Goal: Register for event/course

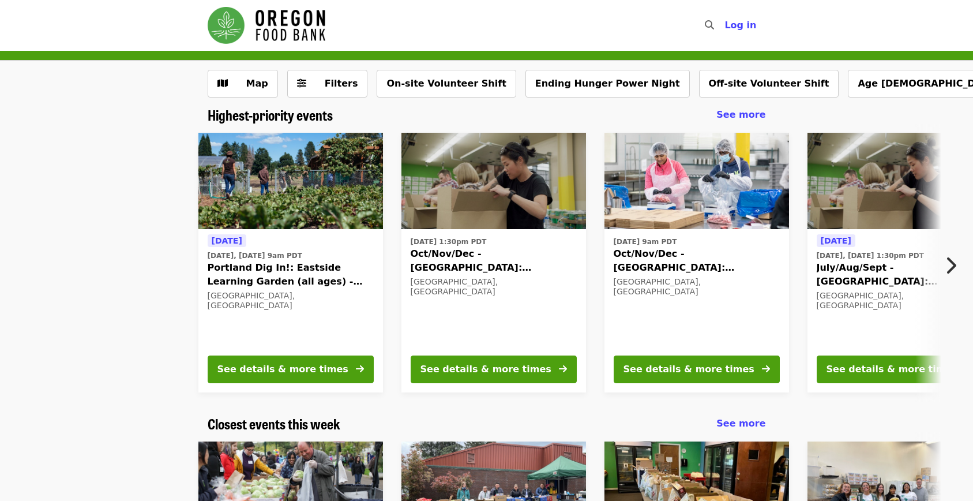
click at [953, 266] on icon "chevron-right icon" at bounding box center [951, 265] width 12 height 22
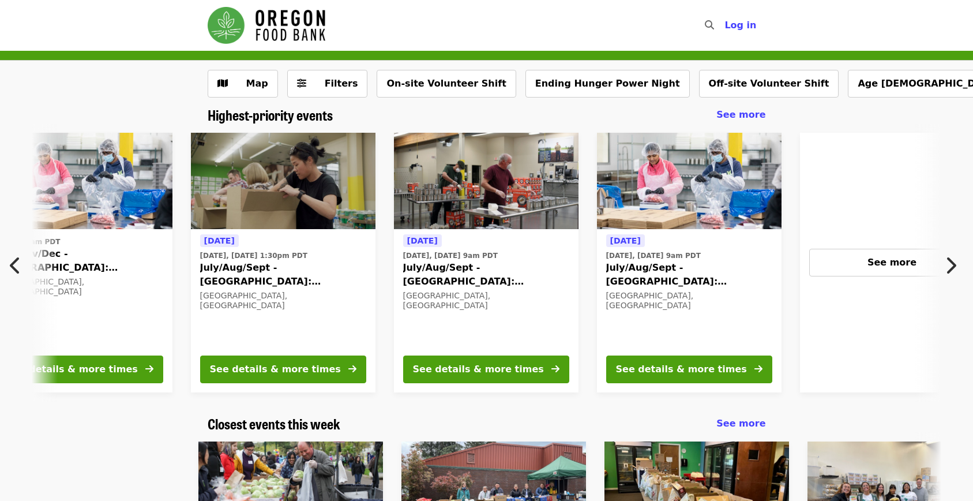
scroll to position [0, 621]
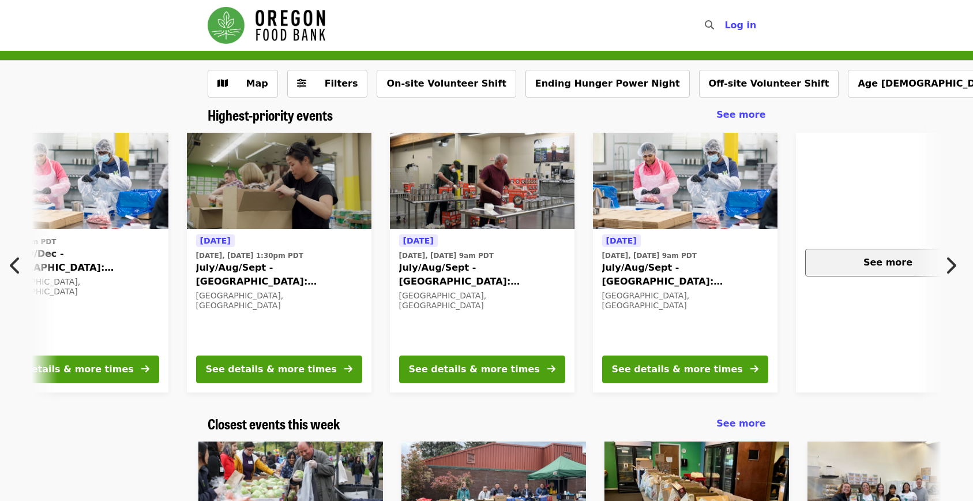
click at [894, 261] on span "See more" at bounding box center [887, 262] width 49 height 11
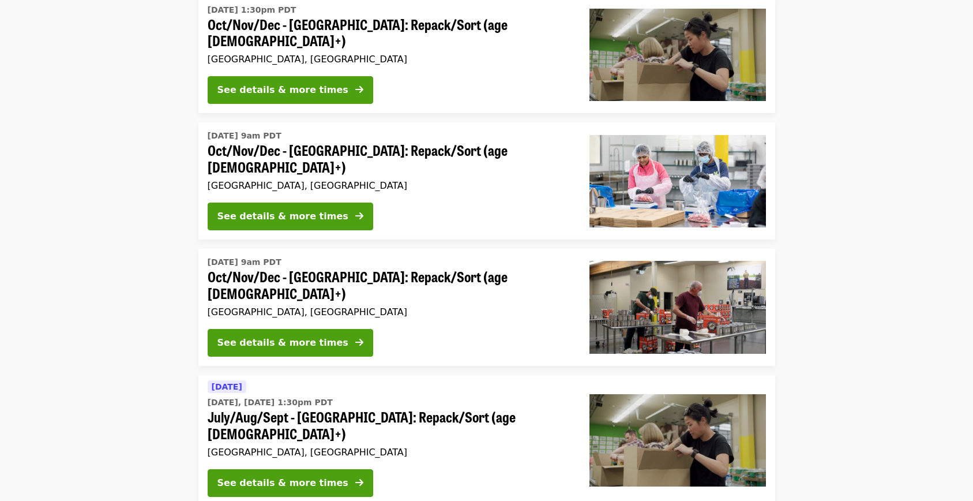
scroll to position [277, 0]
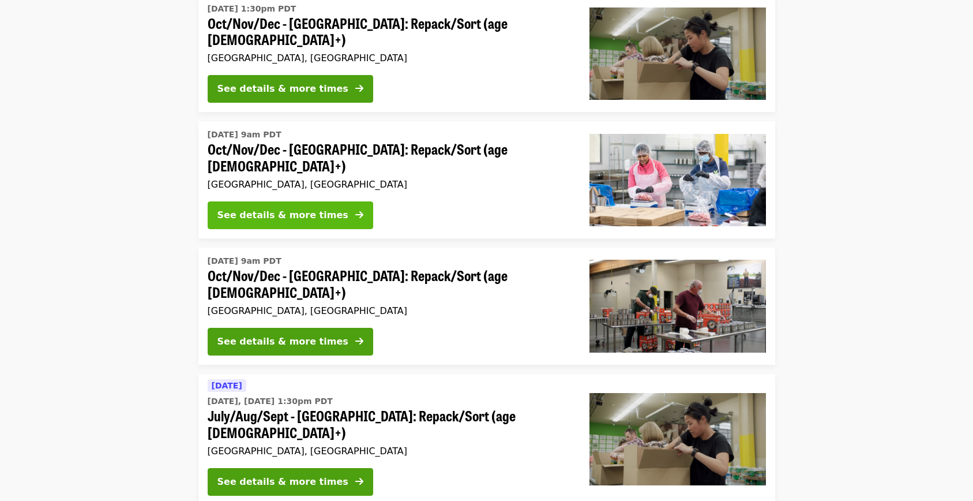
click at [243, 208] on div "See details & more times" at bounding box center [282, 215] width 131 height 14
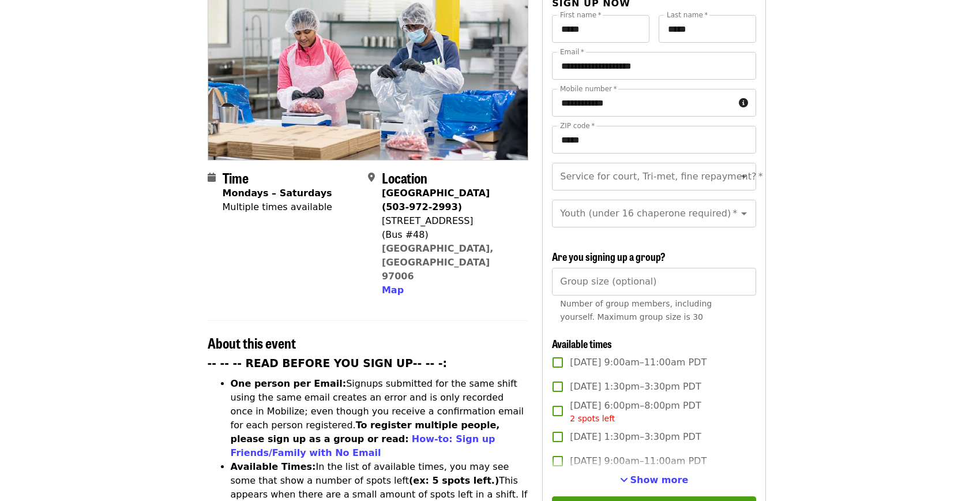
scroll to position [238, 0]
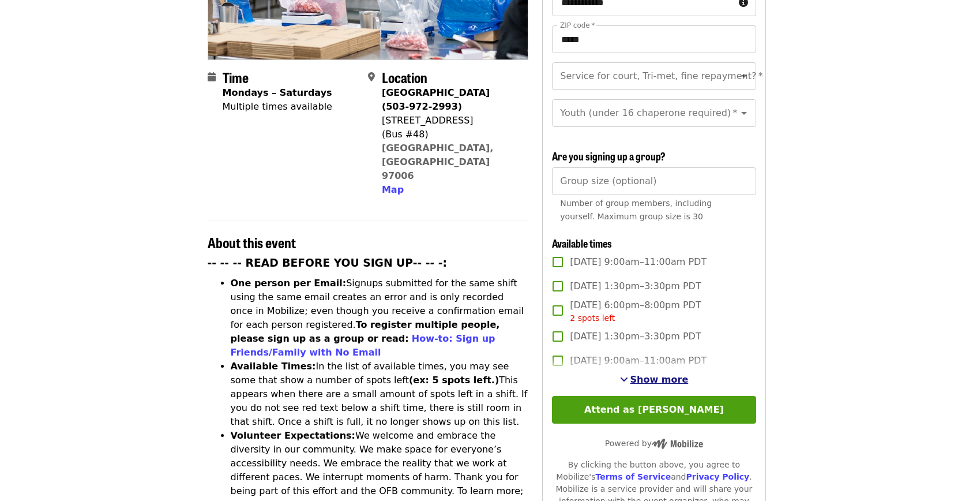
click at [632, 374] on button "Show more" at bounding box center [654, 380] width 69 height 14
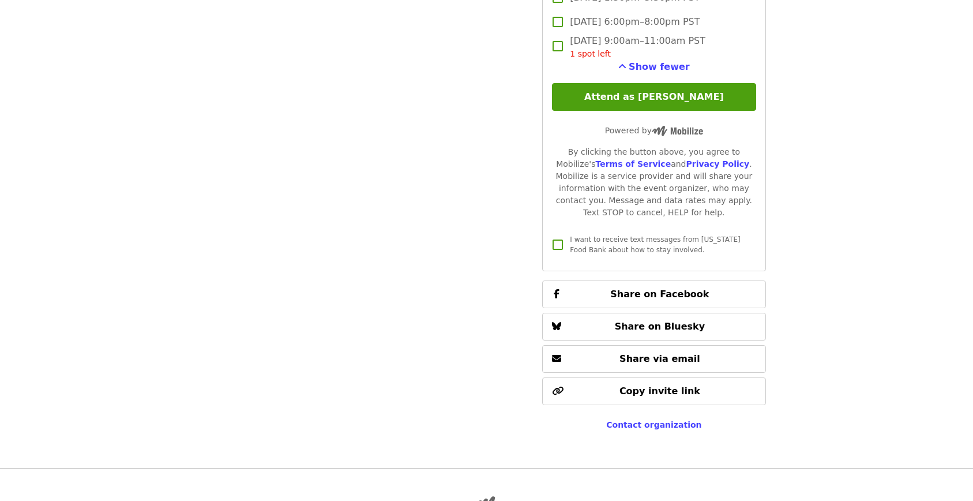
scroll to position [3236, 0]
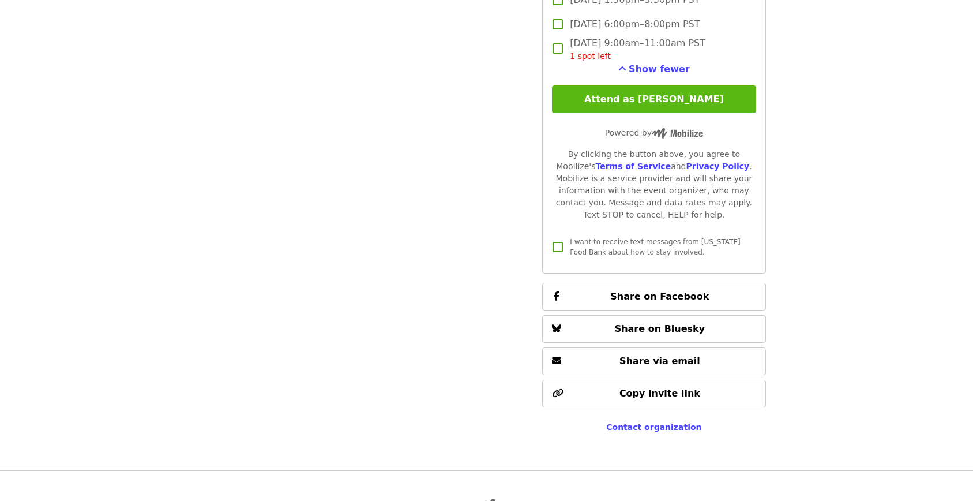
click at [641, 92] on button "Attend as [PERSON_NAME]" at bounding box center [654, 99] width 204 height 28
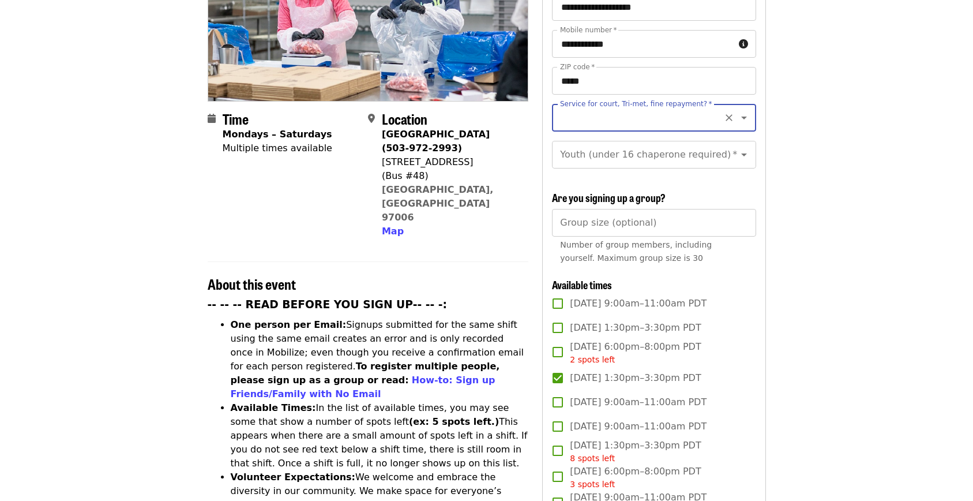
scroll to position [185, 0]
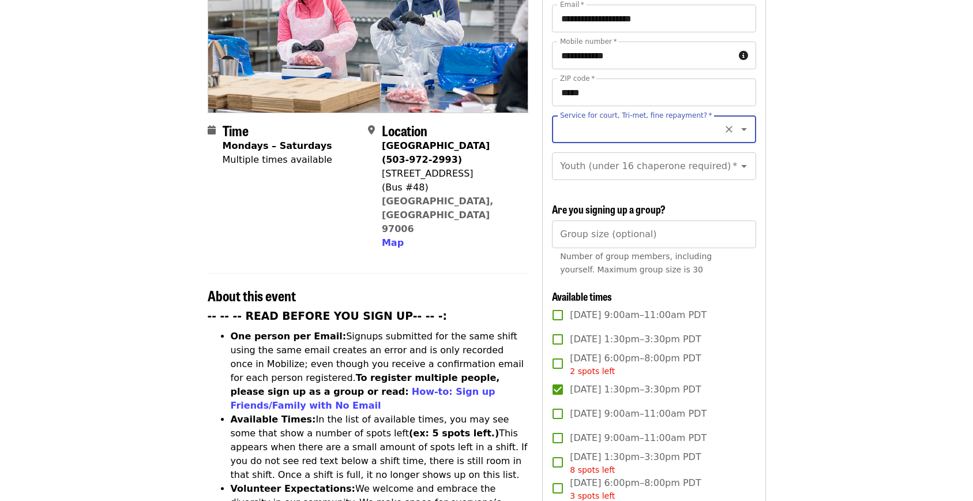
click at [725, 126] on icon "Clear" at bounding box center [728, 129] width 7 height 7
click at [739, 122] on icon "Open" at bounding box center [744, 129] width 14 height 14
click at [566, 137] on li "No" at bounding box center [649, 140] width 195 height 21
type input "**"
click at [739, 159] on icon "Open" at bounding box center [744, 166] width 14 height 14
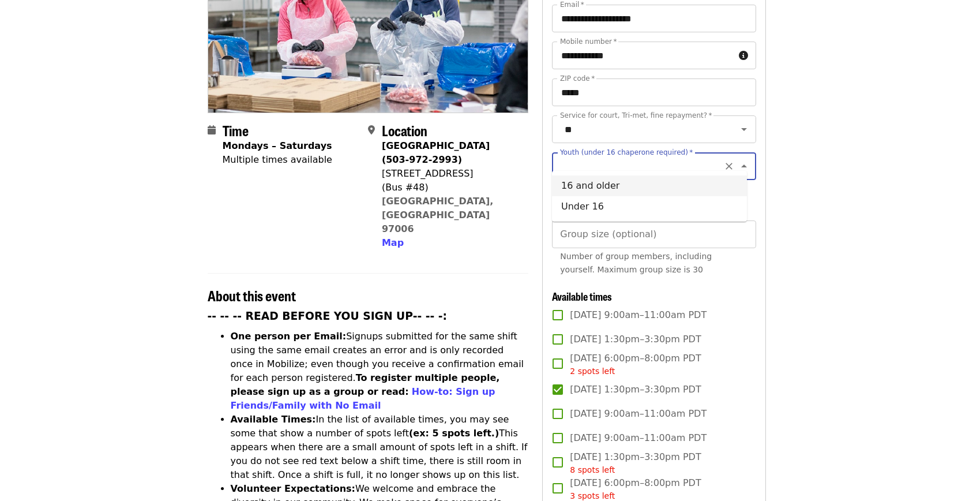
click at [620, 183] on li "16 and older" at bounding box center [649, 185] width 195 height 21
type input "**********"
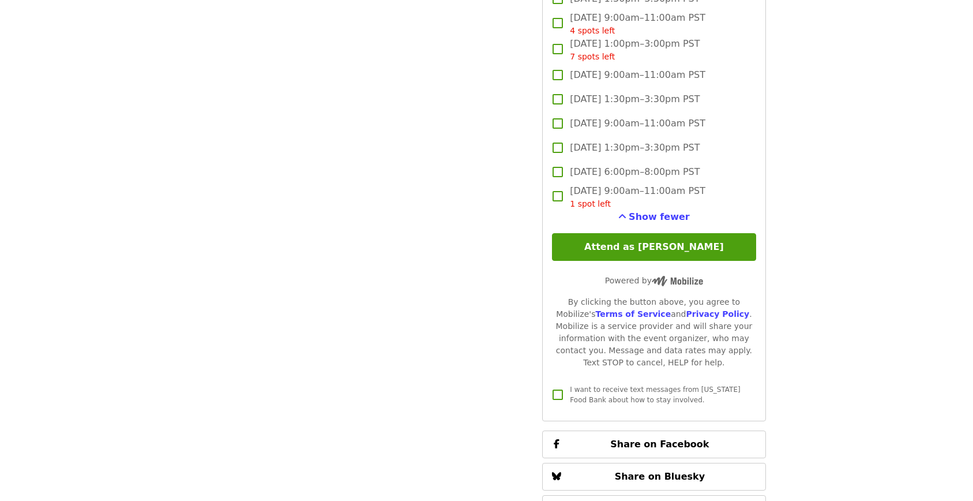
scroll to position [3086, 0]
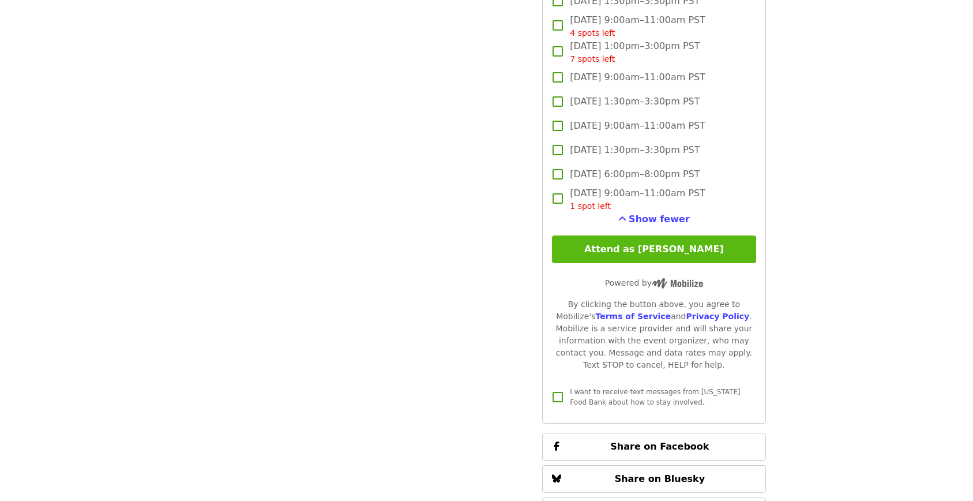
click at [671, 249] on button "Attend as [PERSON_NAME]" at bounding box center [654, 249] width 204 height 28
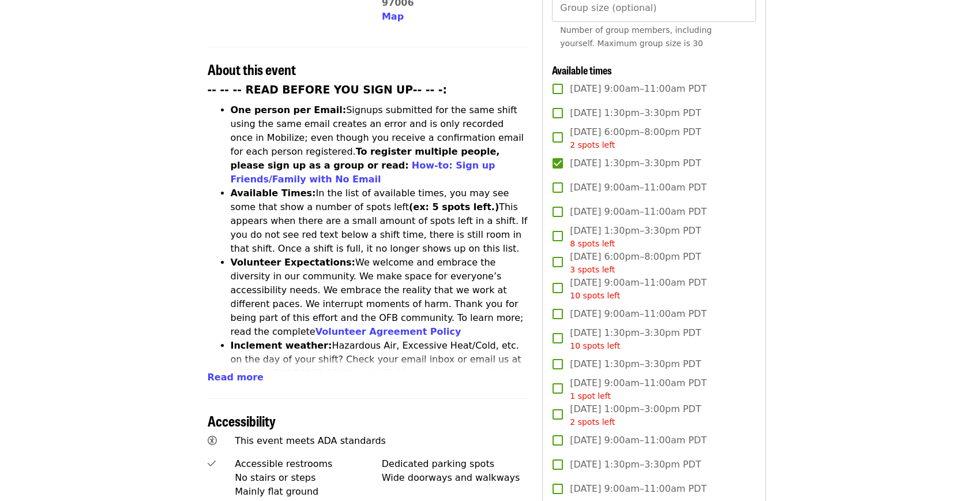
scroll to position [408, 0]
